Goal: Information Seeking & Learning: Find specific page/section

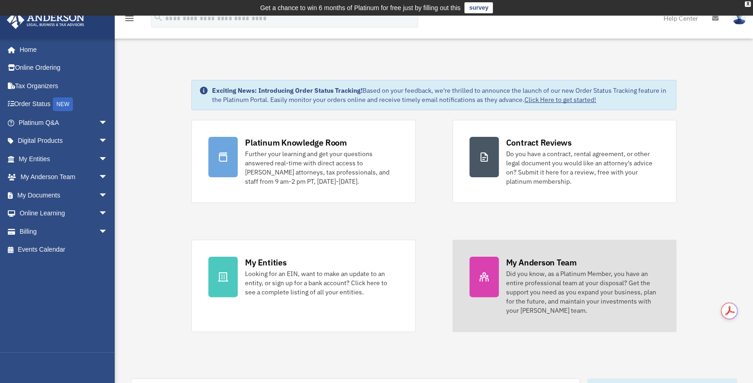
click at [547, 283] on div "Did you know, as a Platinum Member, you have an entire professional team at you…" at bounding box center [582, 292] width 153 height 46
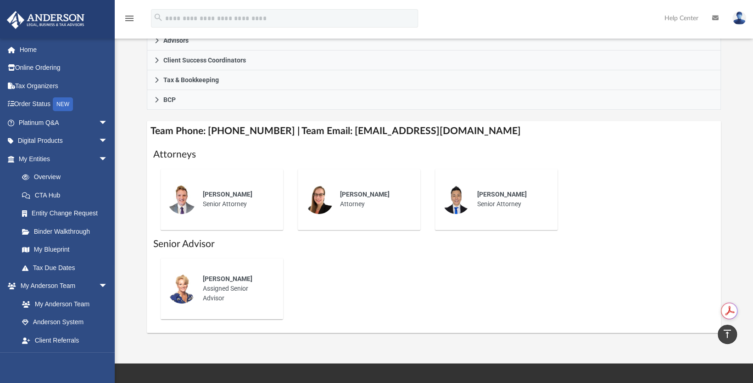
scroll to position [297, 0]
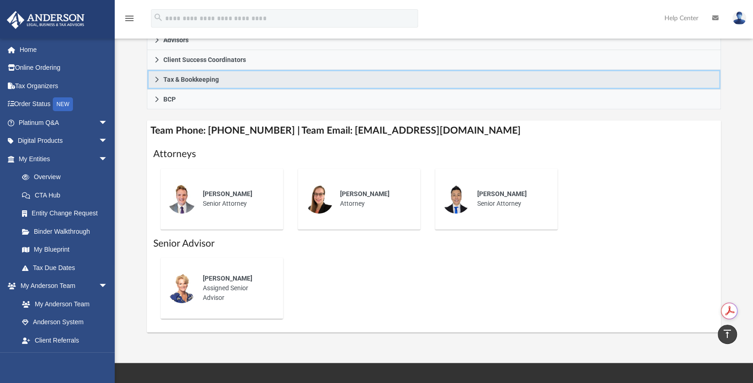
click at [157, 78] on icon at bounding box center [156, 80] width 3 height 6
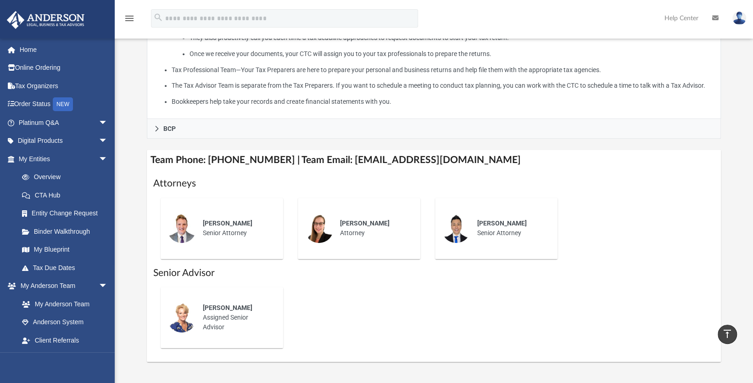
scroll to position [330, 0]
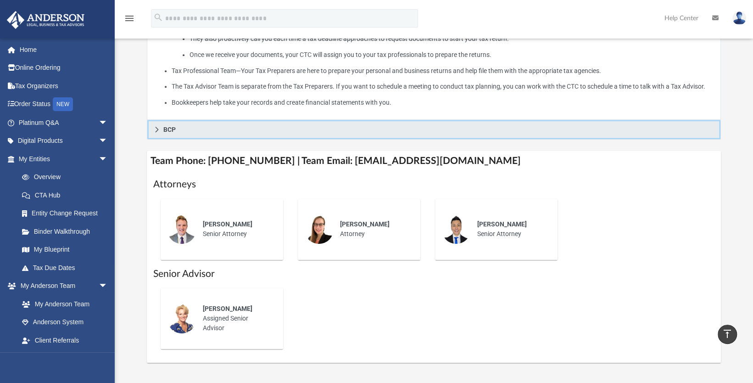
click at [160, 129] on link "BCP" at bounding box center [434, 130] width 575 height 20
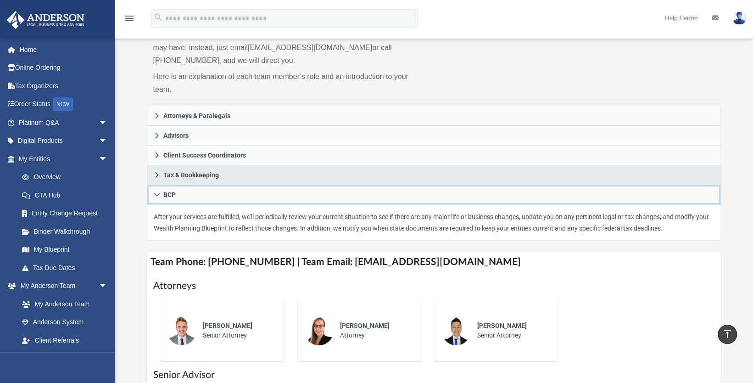
scroll to position [107, 0]
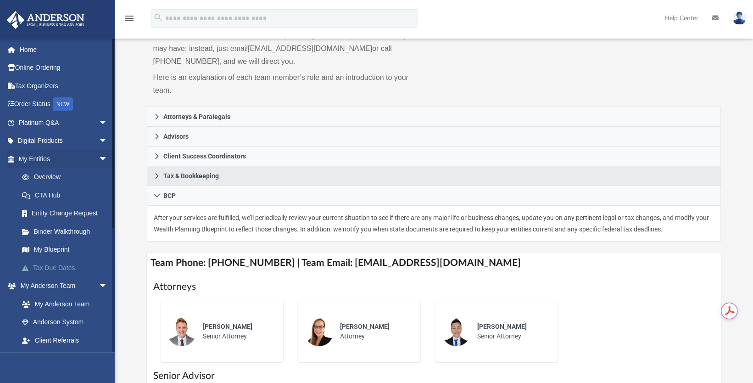
click at [65, 268] on link "Tax Due Dates" at bounding box center [67, 267] width 109 height 18
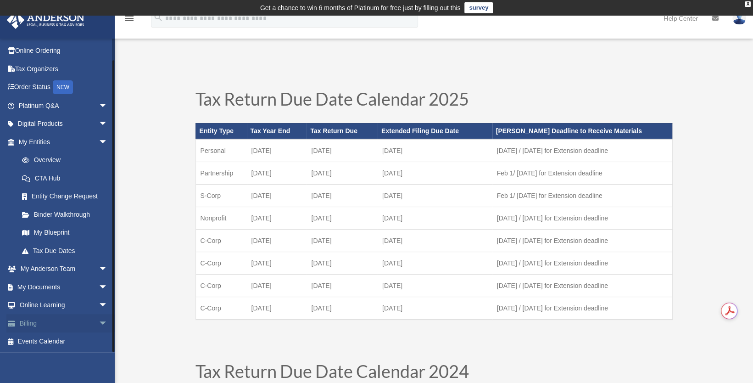
click at [99, 322] on span "arrow_drop_down" at bounding box center [108, 323] width 18 height 19
click at [45, 51] on link "Online Ordering" at bounding box center [63, 51] width 115 height 18
